Goal: Task Accomplishment & Management: Use online tool/utility

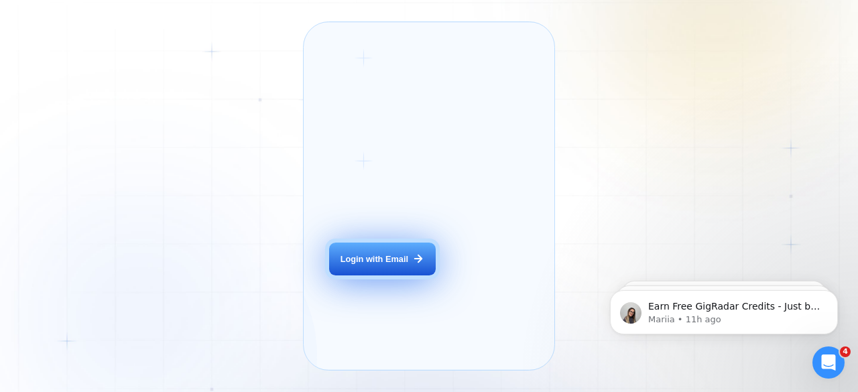
click at [379, 265] on div "Login with Email" at bounding box center [374, 259] width 68 height 12
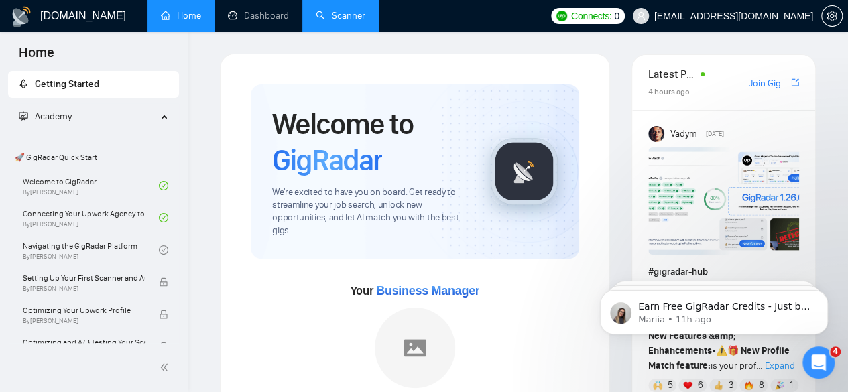
click at [329, 11] on link "Scanner" at bounding box center [341, 15] width 50 height 11
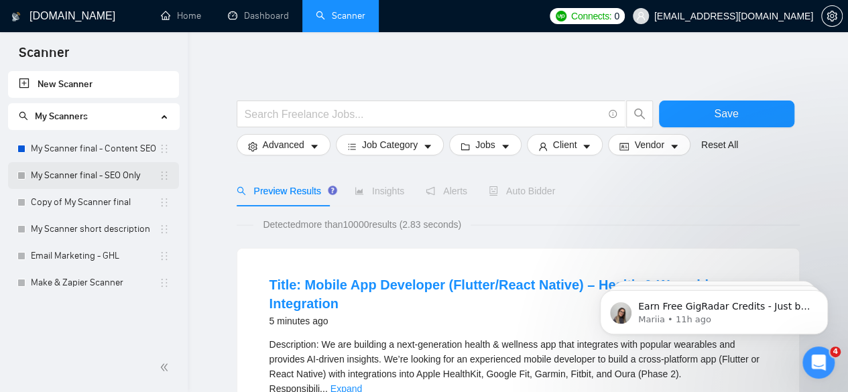
click at [111, 170] on link "My Scanner final - SEO Only" at bounding box center [95, 175] width 128 height 27
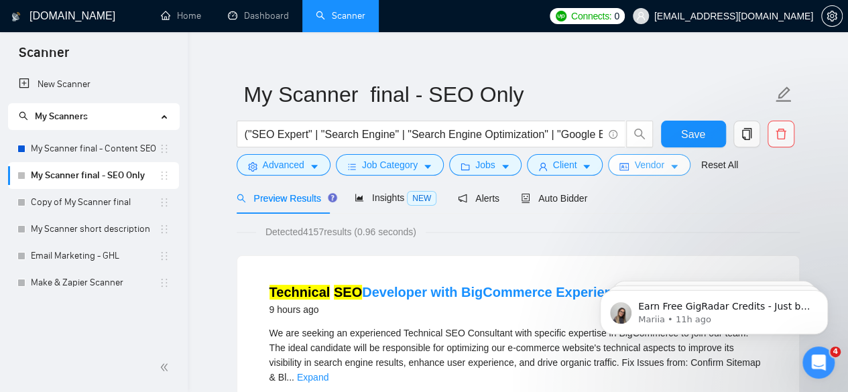
scroll to position [13, 0]
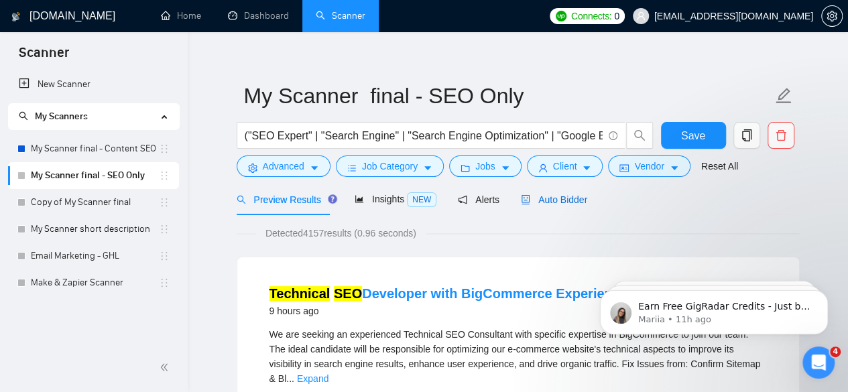
click at [578, 198] on span "Auto Bidder" at bounding box center [554, 199] width 66 height 11
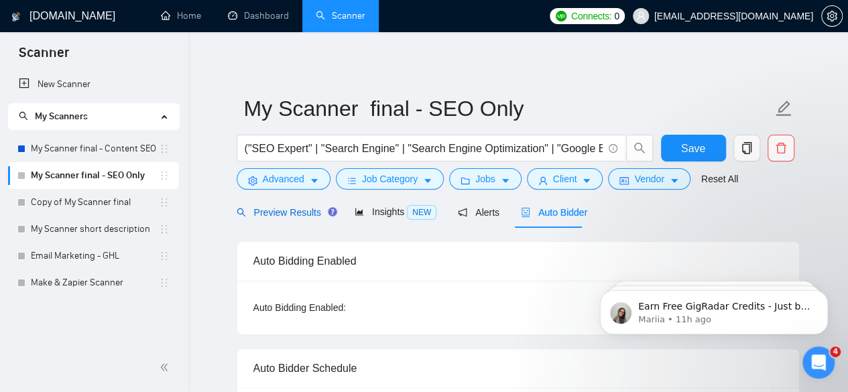
click at [283, 207] on span "Preview Results" at bounding box center [285, 212] width 96 height 11
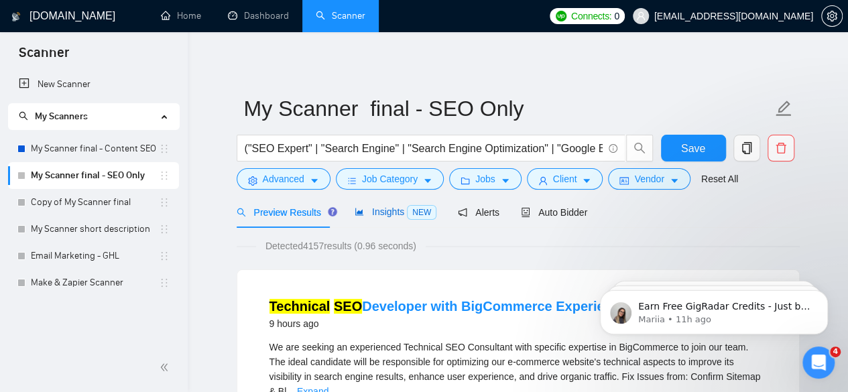
click at [373, 215] on span "Insights NEW" at bounding box center [395, 211] width 82 height 11
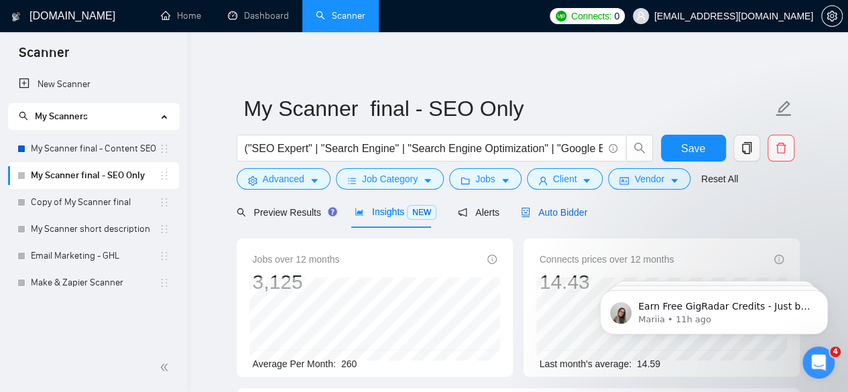
click at [521, 208] on icon "robot" at bounding box center [525, 212] width 9 height 9
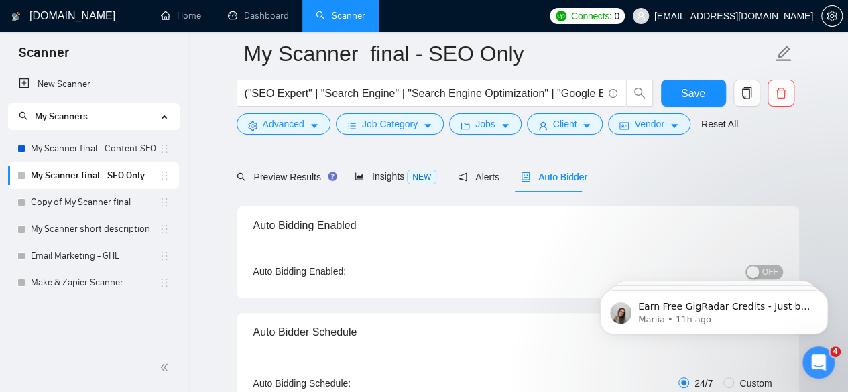
scroll to position [153, 0]
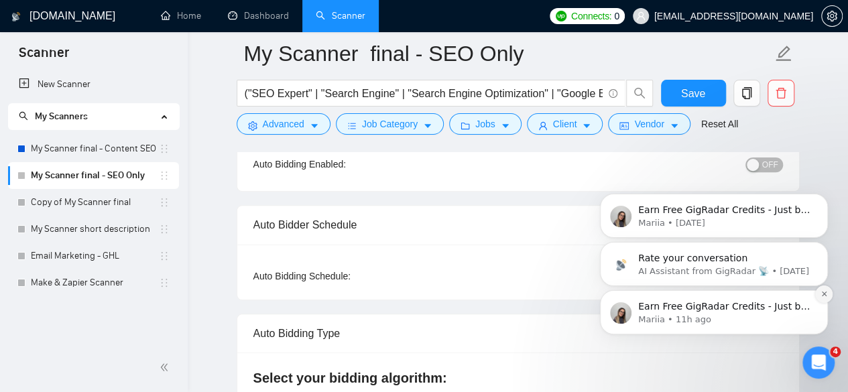
click at [824, 295] on icon "Dismiss notification" at bounding box center [823, 293] width 5 height 5
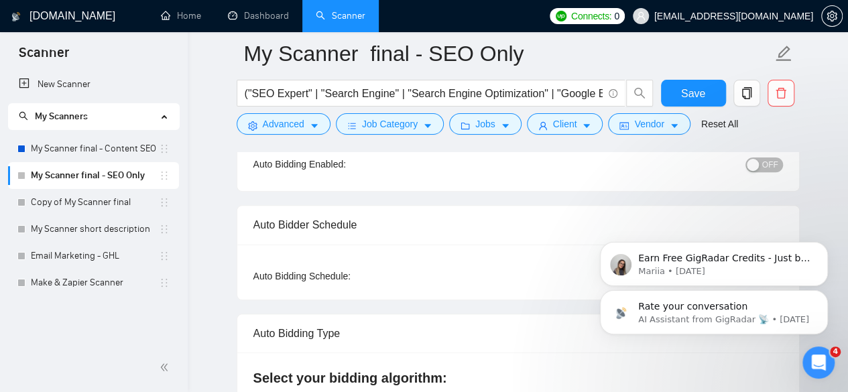
click at [824, 295] on icon "Dismiss notification" at bounding box center [824, 294] width 4 height 4
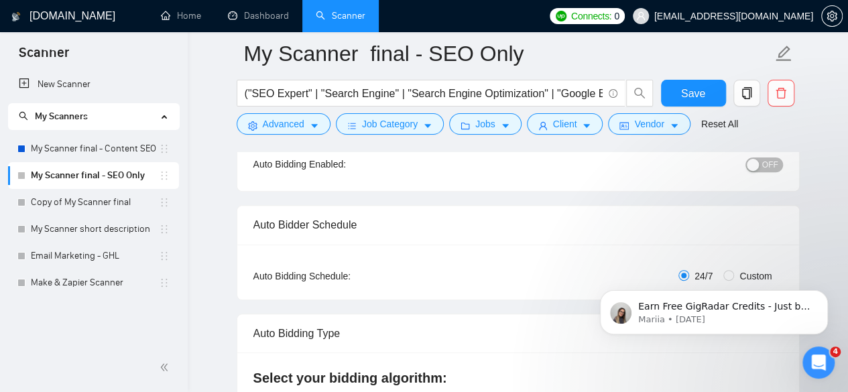
click at [824, 292] on icon "Dismiss notification" at bounding box center [824, 294] width 4 height 4
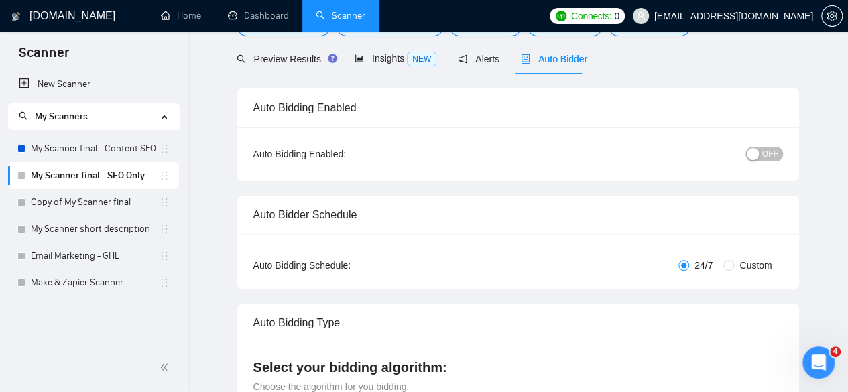
scroll to position [30, 0]
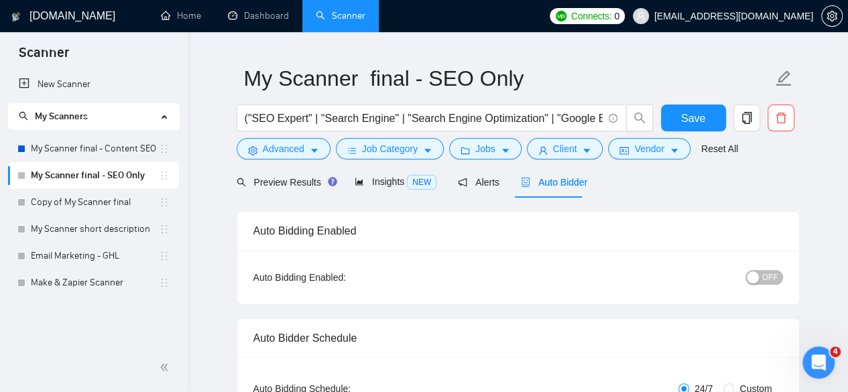
click at [770, 277] on span "OFF" at bounding box center [770, 277] width 16 height 15
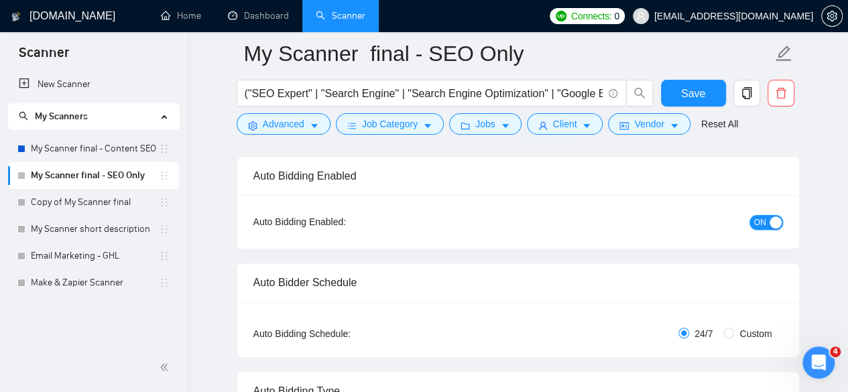
scroll to position [0, 0]
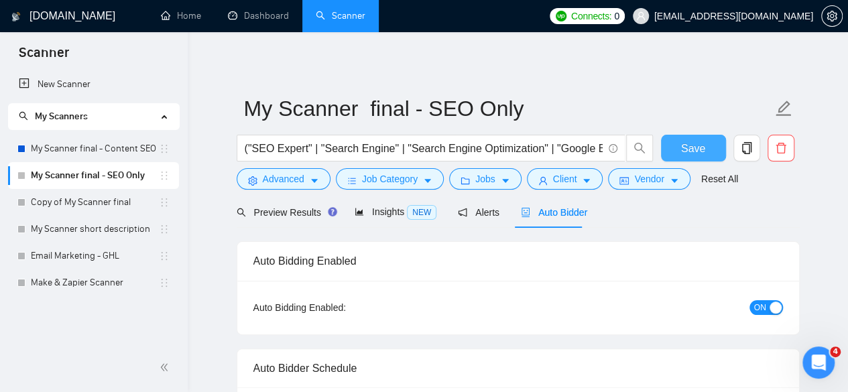
click at [681, 142] on button "Save" at bounding box center [693, 148] width 65 height 27
